Goal: Use online tool/utility

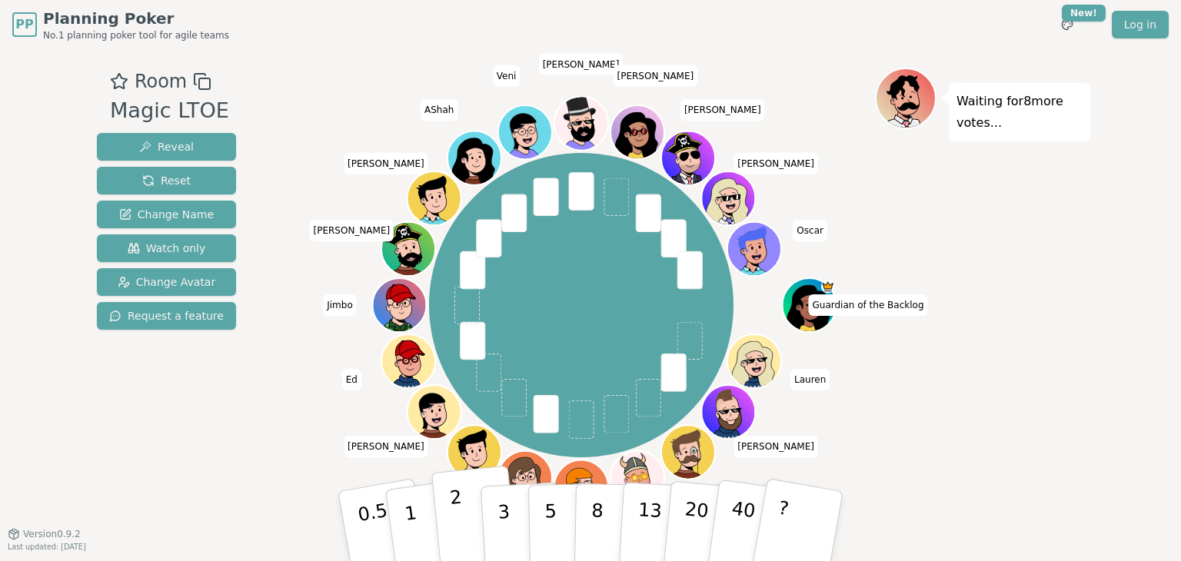
click at [473, 510] on button "2" at bounding box center [475, 527] width 88 height 122
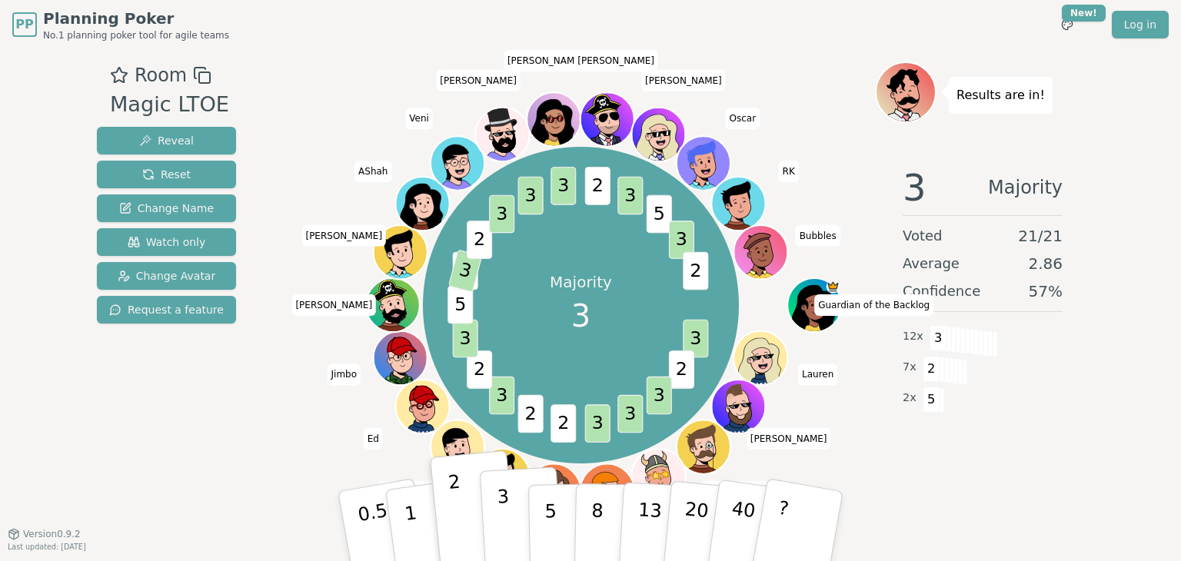
click at [513, 536] on button "3" at bounding box center [522, 527] width 84 height 120
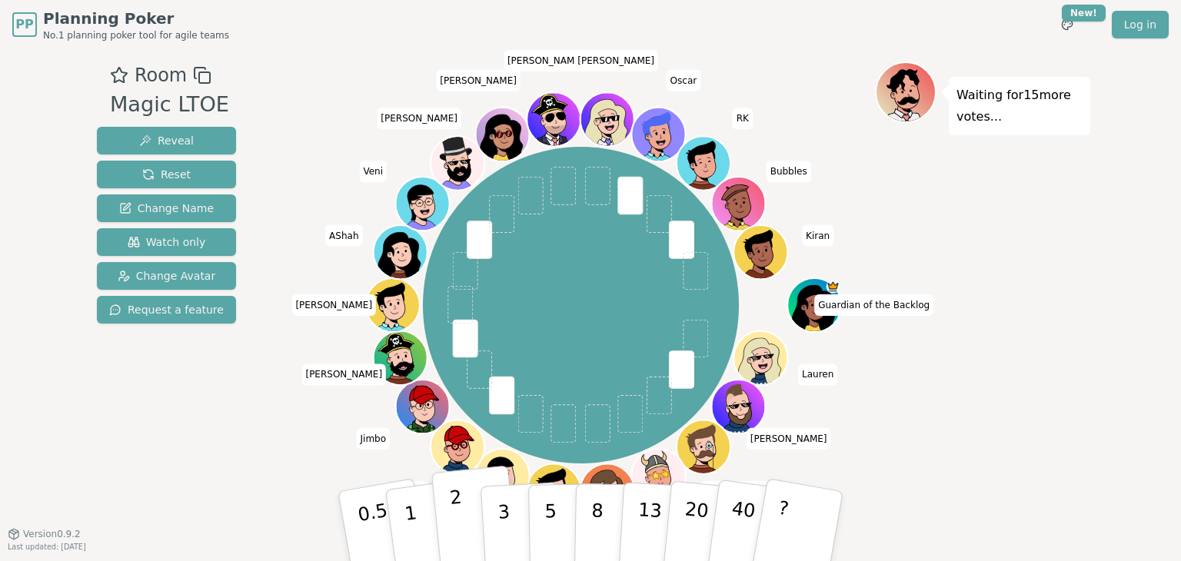
click at [455, 513] on p "2" at bounding box center [459, 529] width 20 height 84
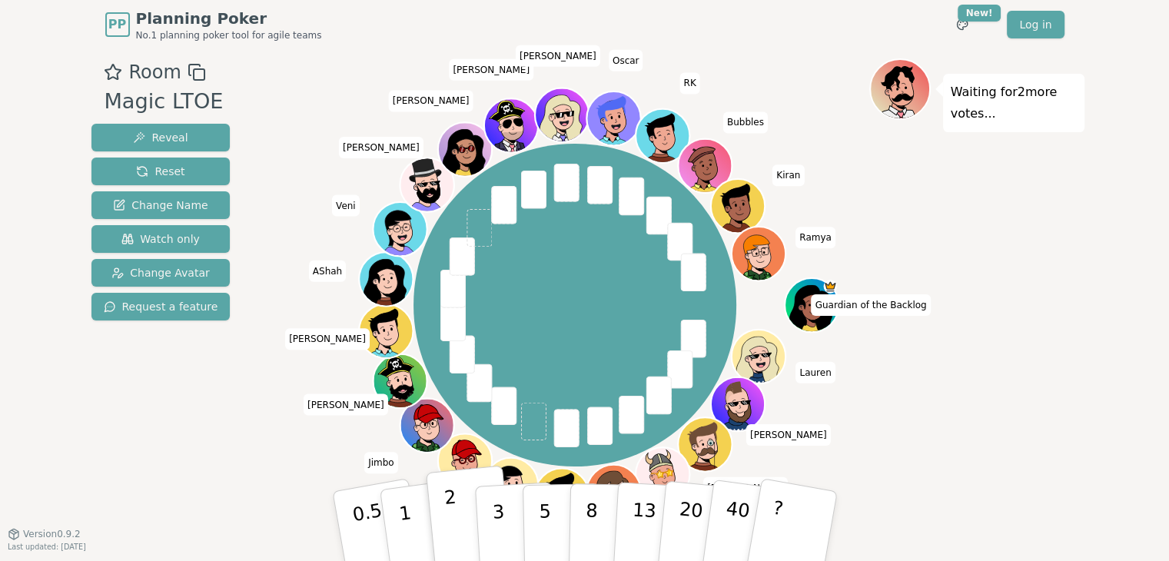
click at [450, 519] on p "2" at bounding box center [453, 529] width 20 height 84
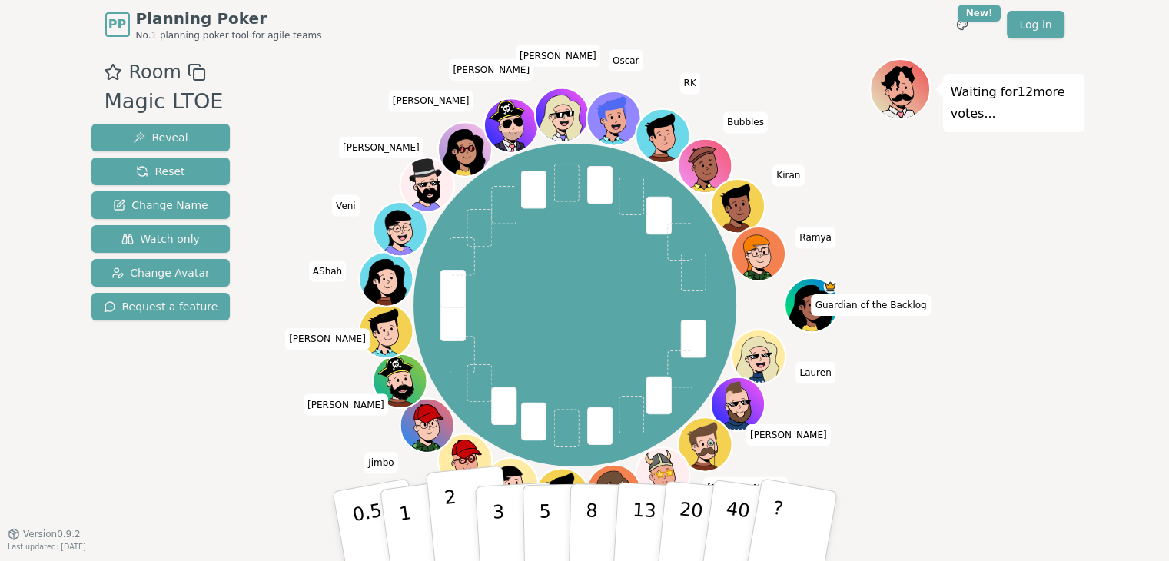
click at [460, 508] on button "2" at bounding box center [469, 527] width 88 height 122
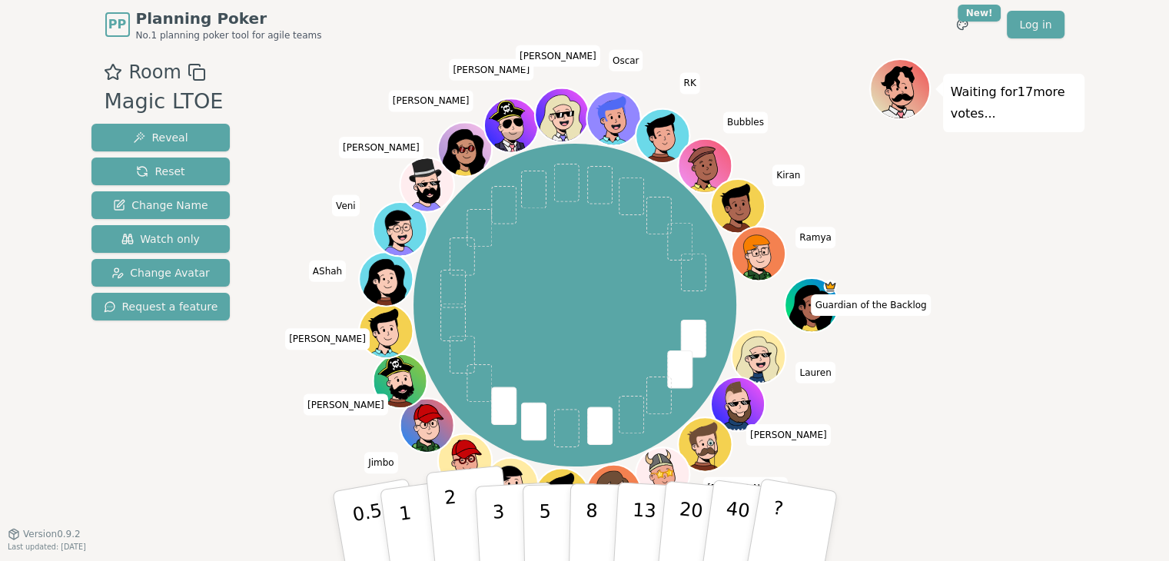
click at [463, 514] on button "2" at bounding box center [469, 527] width 88 height 122
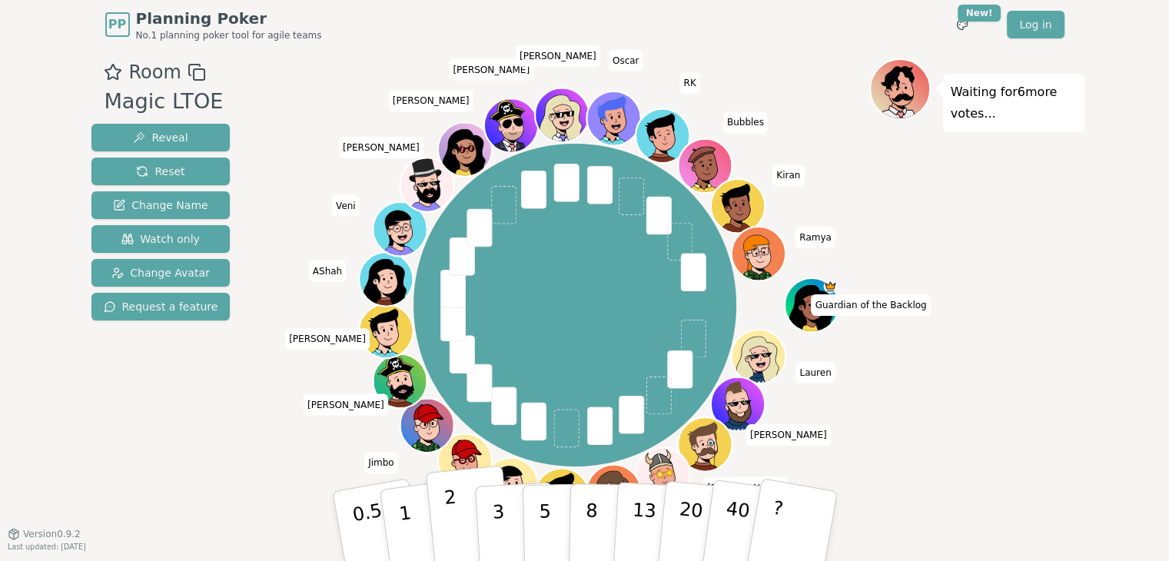
click at [450, 511] on p "2" at bounding box center [453, 529] width 20 height 84
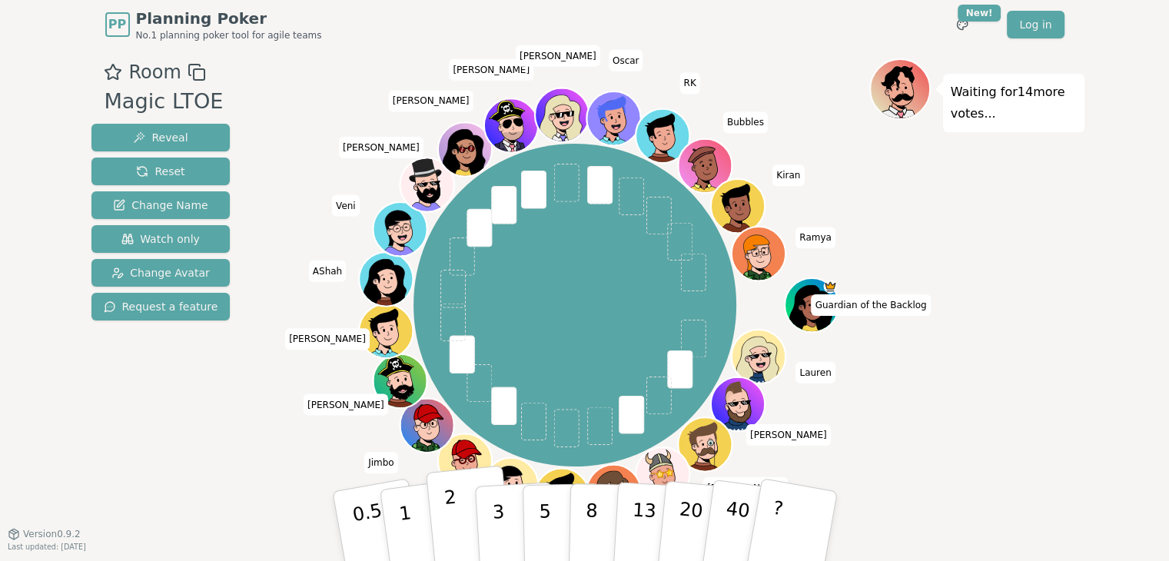
click at [449, 514] on p "2" at bounding box center [453, 529] width 20 height 84
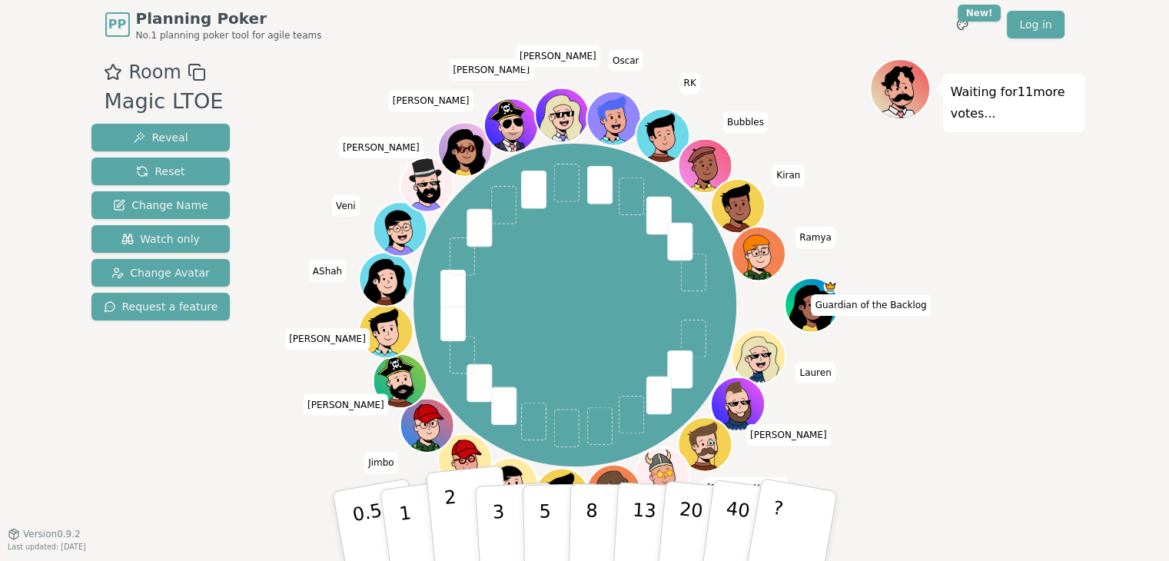
click at [459, 509] on button "2" at bounding box center [469, 527] width 88 height 122
